Goal: Task Accomplishment & Management: Use online tool/utility

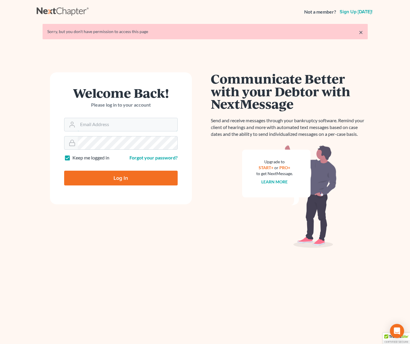
type input "[EMAIL_ADDRESS][DOMAIN_NAME]"
click at [94, 179] on input "Log In" at bounding box center [120, 178] width 113 height 15
type input "Thinking..."
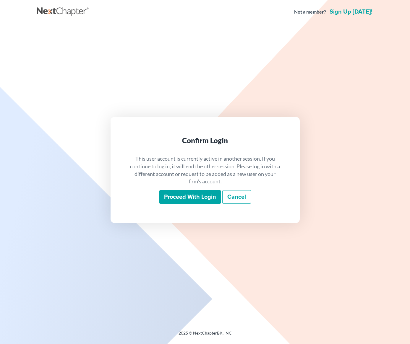
click at [192, 194] on input "Proceed with login" at bounding box center [189, 197] width 61 height 14
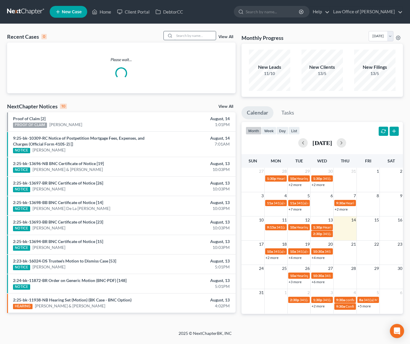
click at [194, 34] on input "search" at bounding box center [194, 35] width 41 height 9
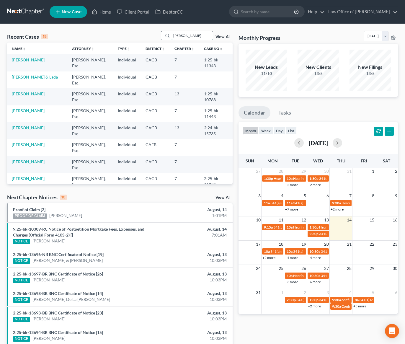
type input "[PERSON_NAME]"
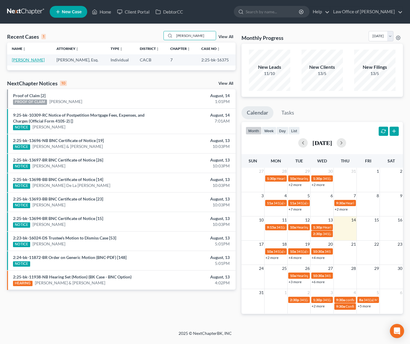
click at [19, 60] on link "[PERSON_NAME]" at bounding box center [28, 59] width 33 height 5
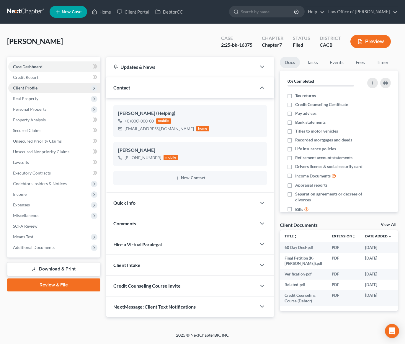
click at [43, 87] on span "Client Profile" at bounding box center [54, 88] width 92 height 11
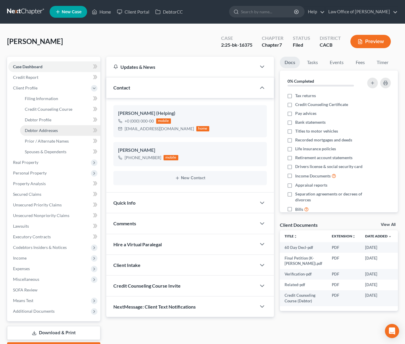
click at [48, 128] on span "Debtor Addresses" at bounding box center [41, 130] width 33 height 5
